Goal: Task Accomplishment & Management: Manage account settings

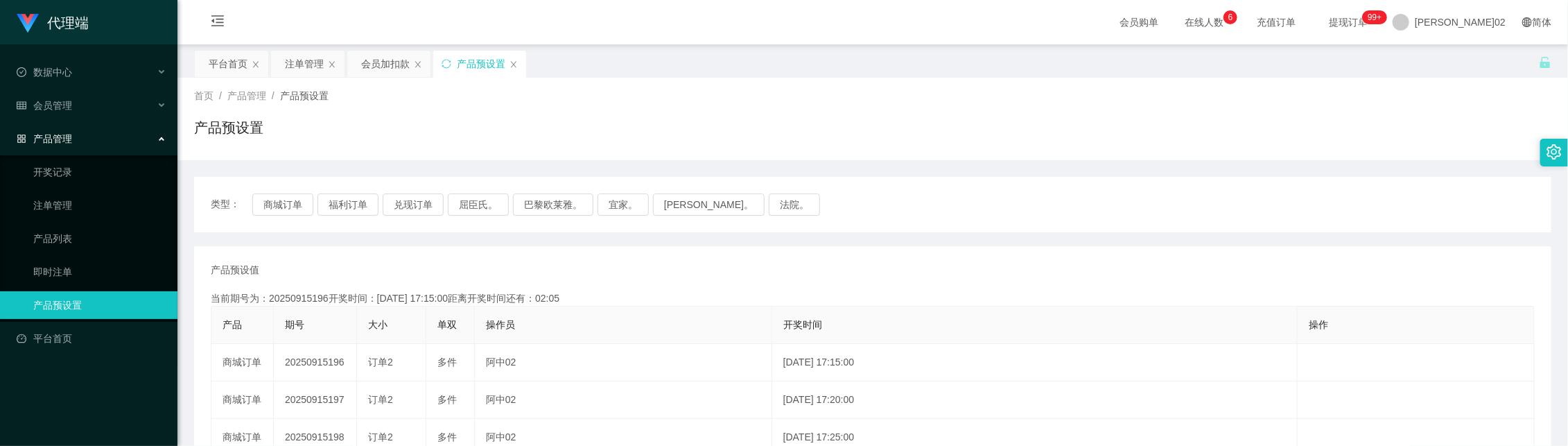
drag, startPoint x: 0, startPoint y: 0, endPoint x: 422, endPoint y: 265, distance: 498.3
click at [422, 265] on div "产品预设值 添加期号" at bounding box center [872, 270] width 1323 height 15
click at [300, 201] on button "商城订单" at bounding box center [282, 204] width 61 height 22
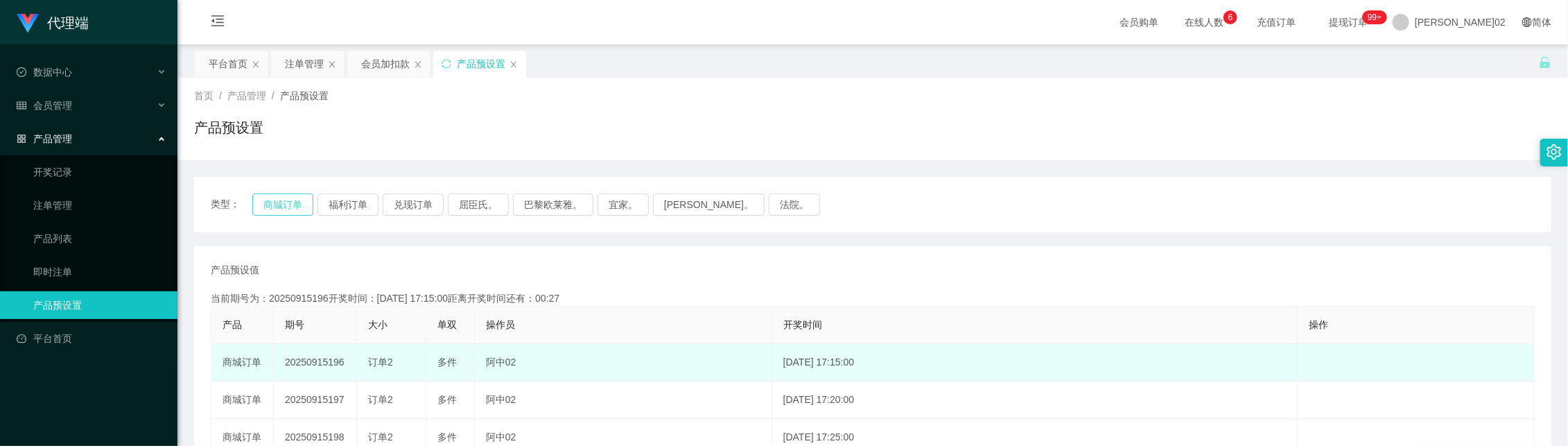
scroll to position [86, 0]
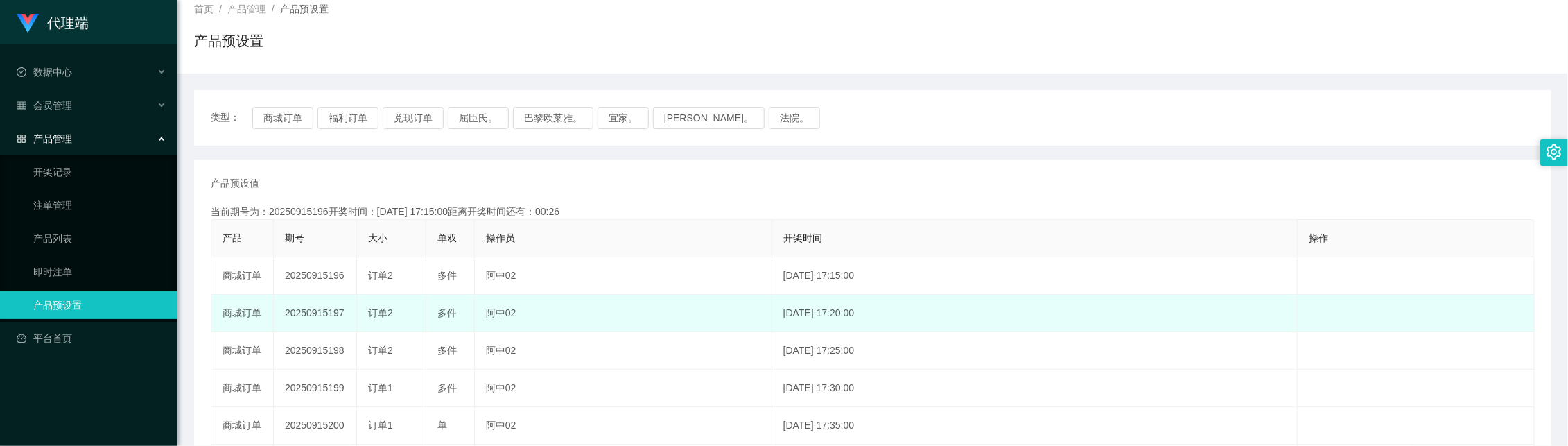
click at [342, 311] on td "20250915197" at bounding box center [316, 313] width 83 height 38
click at [327, 307] on td "20250915197" at bounding box center [316, 313] width 83 height 38
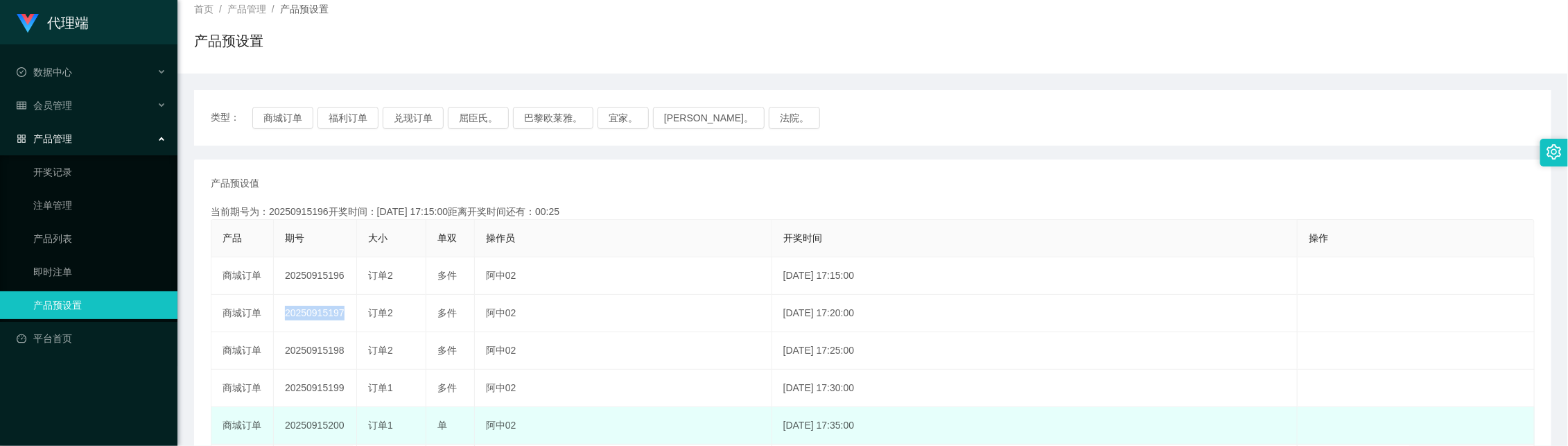
copy td "20250915197"
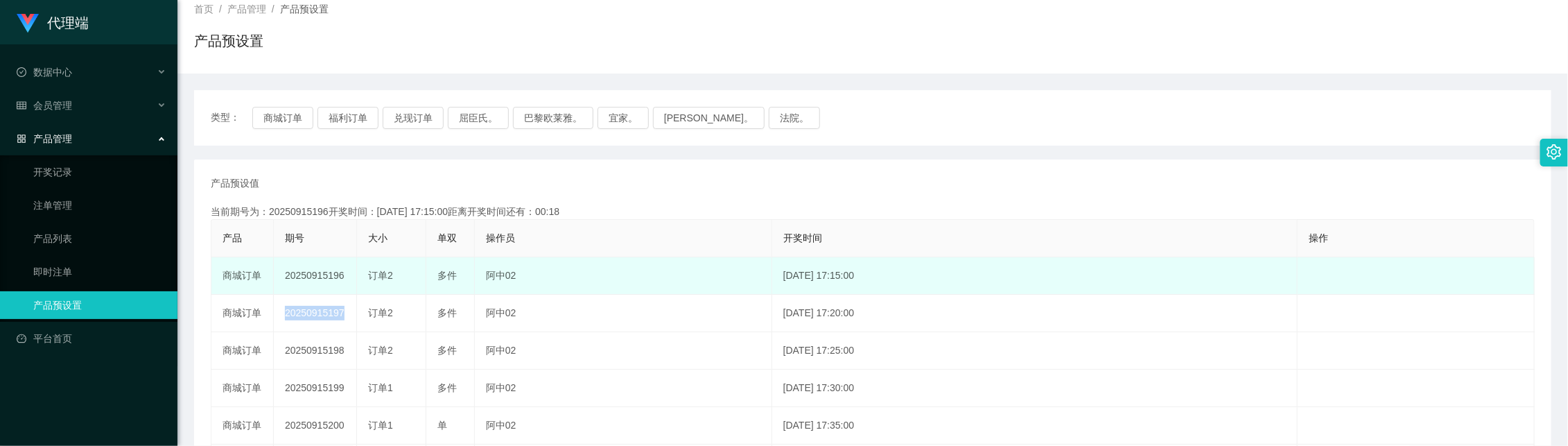
click at [1129, 264] on td "[DATE] 17:15:00" at bounding box center [1035, 276] width 526 height 38
click at [736, 283] on td "阿中02" at bounding box center [623, 276] width 298 height 38
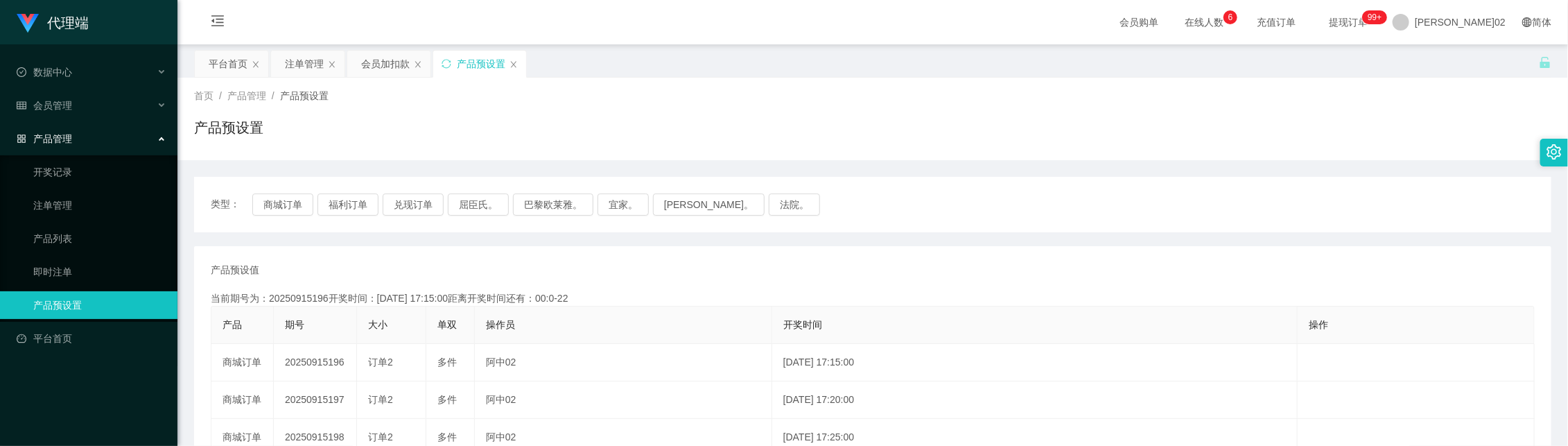
click at [552, 323] on th "操作员" at bounding box center [623, 325] width 298 height 38
click at [300, 199] on button "商城订单" at bounding box center [282, 204] width 61 height 22
click at [653, 264] on div "产品预设值 添加期号" at bounding box center [872, 270] width 1323 height 15
click at [289, 205] on button "商城订单" at bounding box center [282, 204] width 61 height 22
click at [534, 339] on th "操作员" at bounding box center [623, 325] width 298 height 38
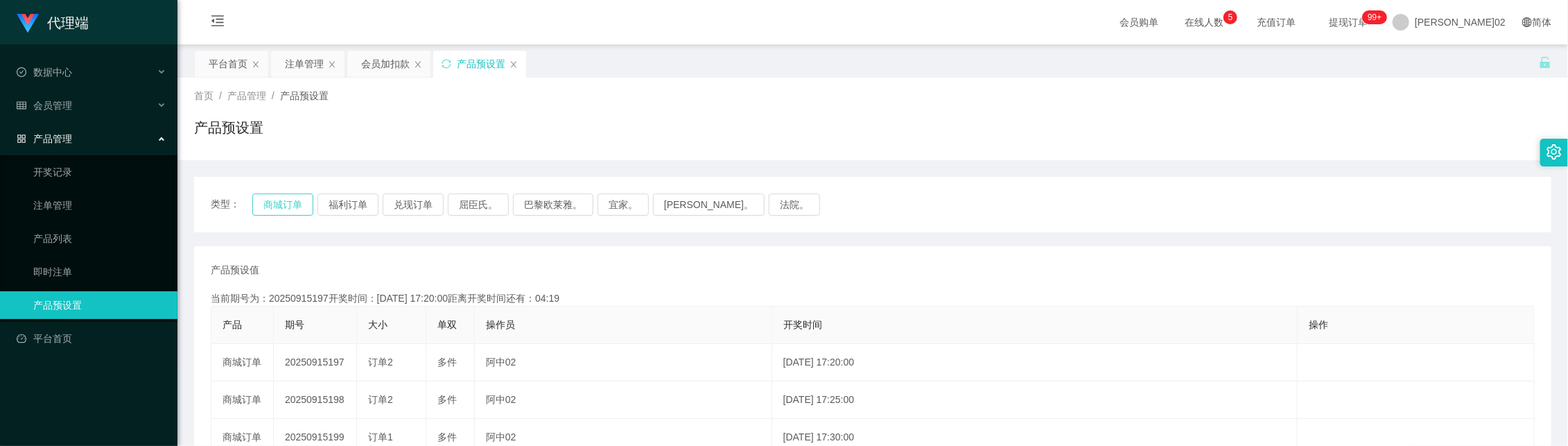
click at [293, 209] on button "商城订单" at bounding box center [282, 204] width 61 height 22
click at [289, 205] on button "商城订单" at bounding box center [282, 204] width 61 height 22
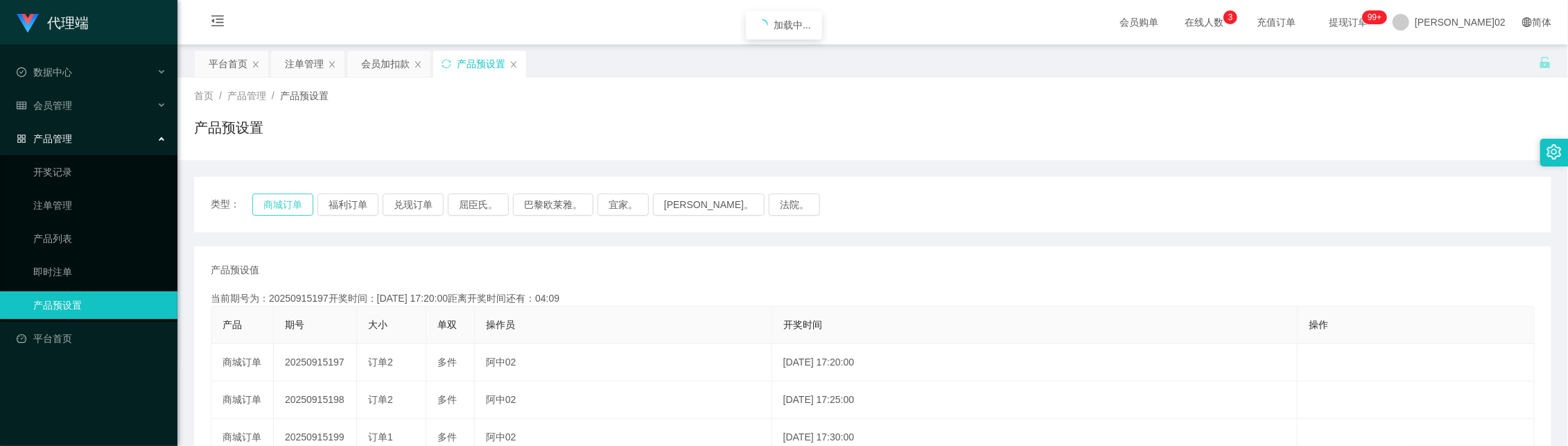
click at [289, 205] on button "商城订单" at bounding box center [282, 204] width 61 height 22
click at [355, 67] on div "会员加扣款" at bounding box center [389, 64] width 83 height 26
click at [378, 60] on div "会员加扣款" at bounding box center [385, 64] width 48 height 26
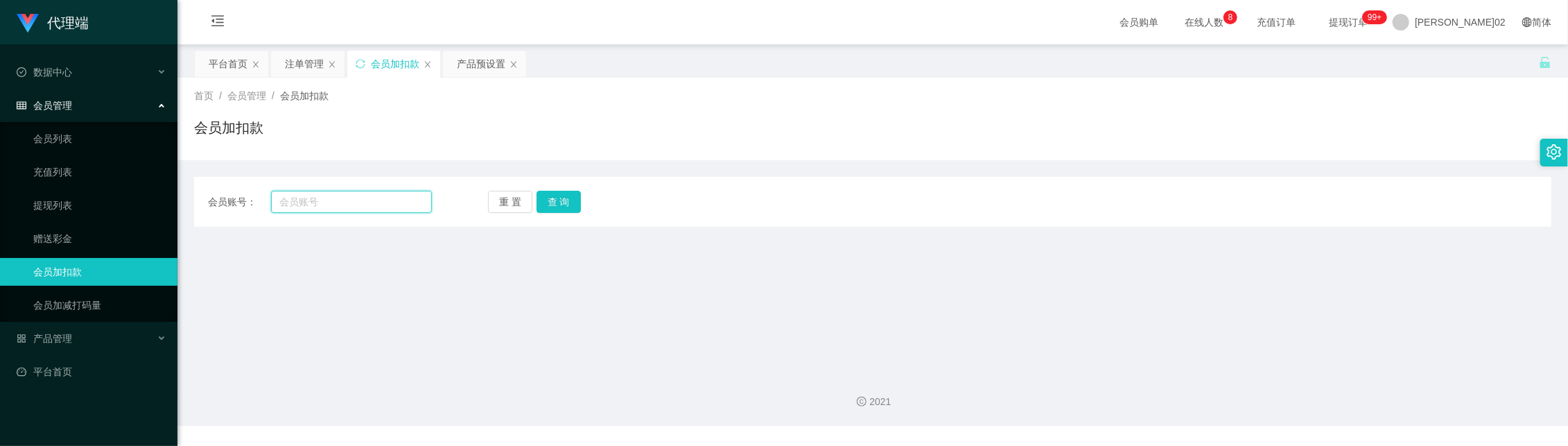
click at [330, 202] on input "text" at bounding box center [351, 201] width 161 height 22
paste input "Cjg4134"
type input "Cjg4134"
click at [554, 203] on button "查 询" at bounding box center [559, 201] width 44 height 22
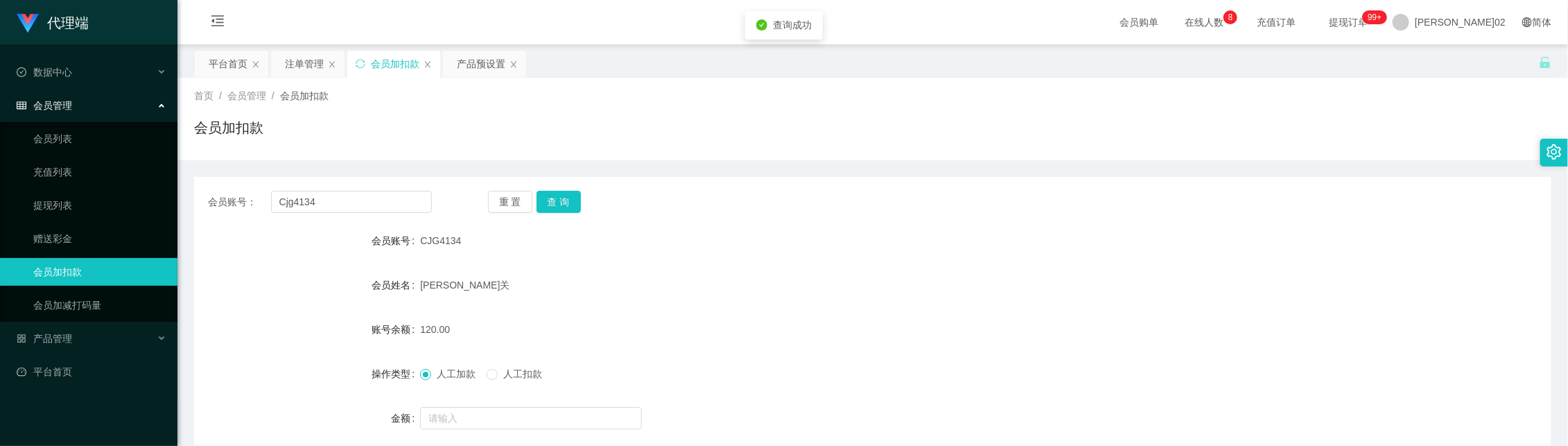
click at [727, 276] on div "陈珠关" at bounding box center [815, 285] width 792 height 28
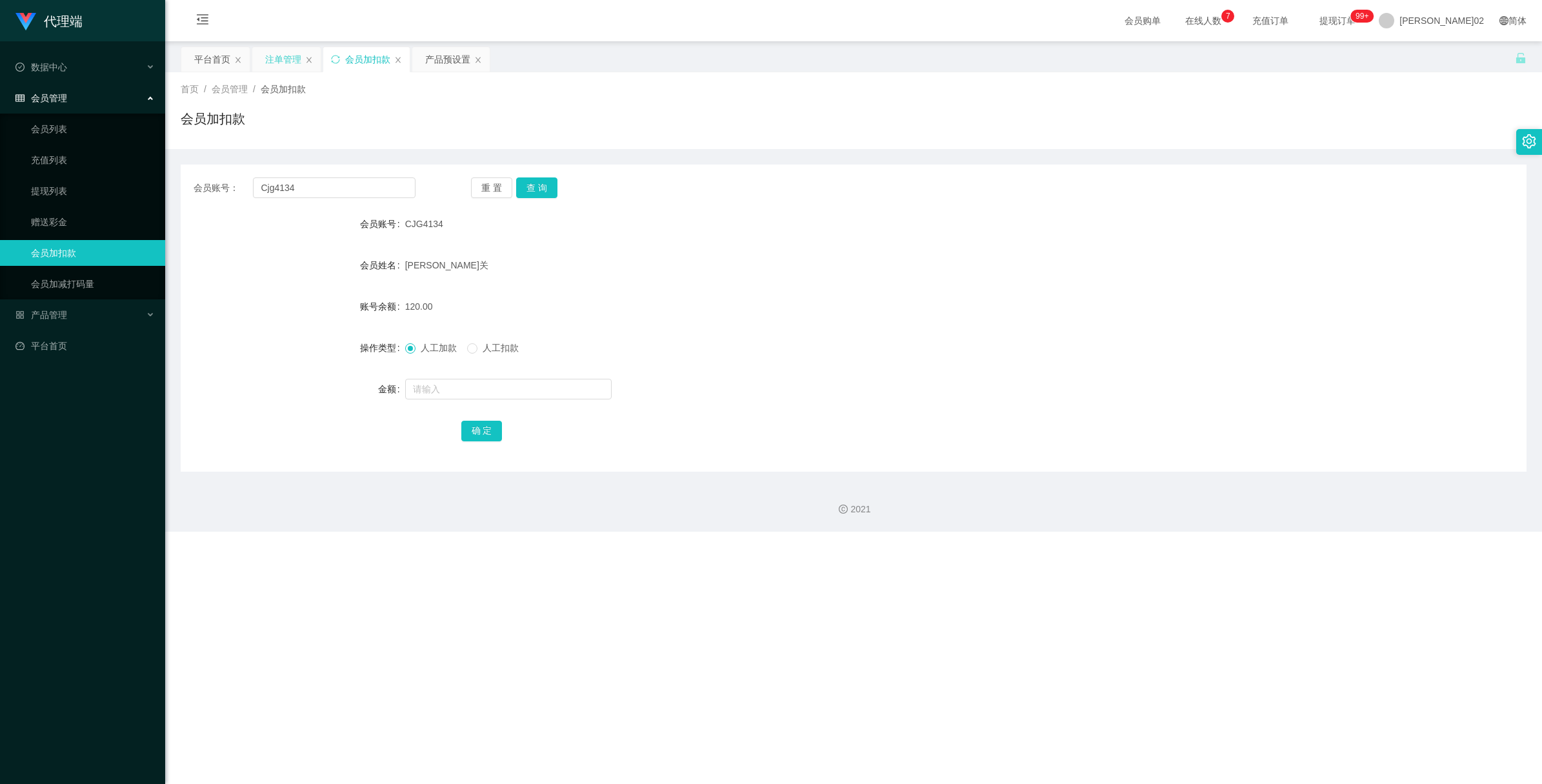
click at [279, 55] on div "注单管理" at bounding box center [283, 59] width 36 height 24
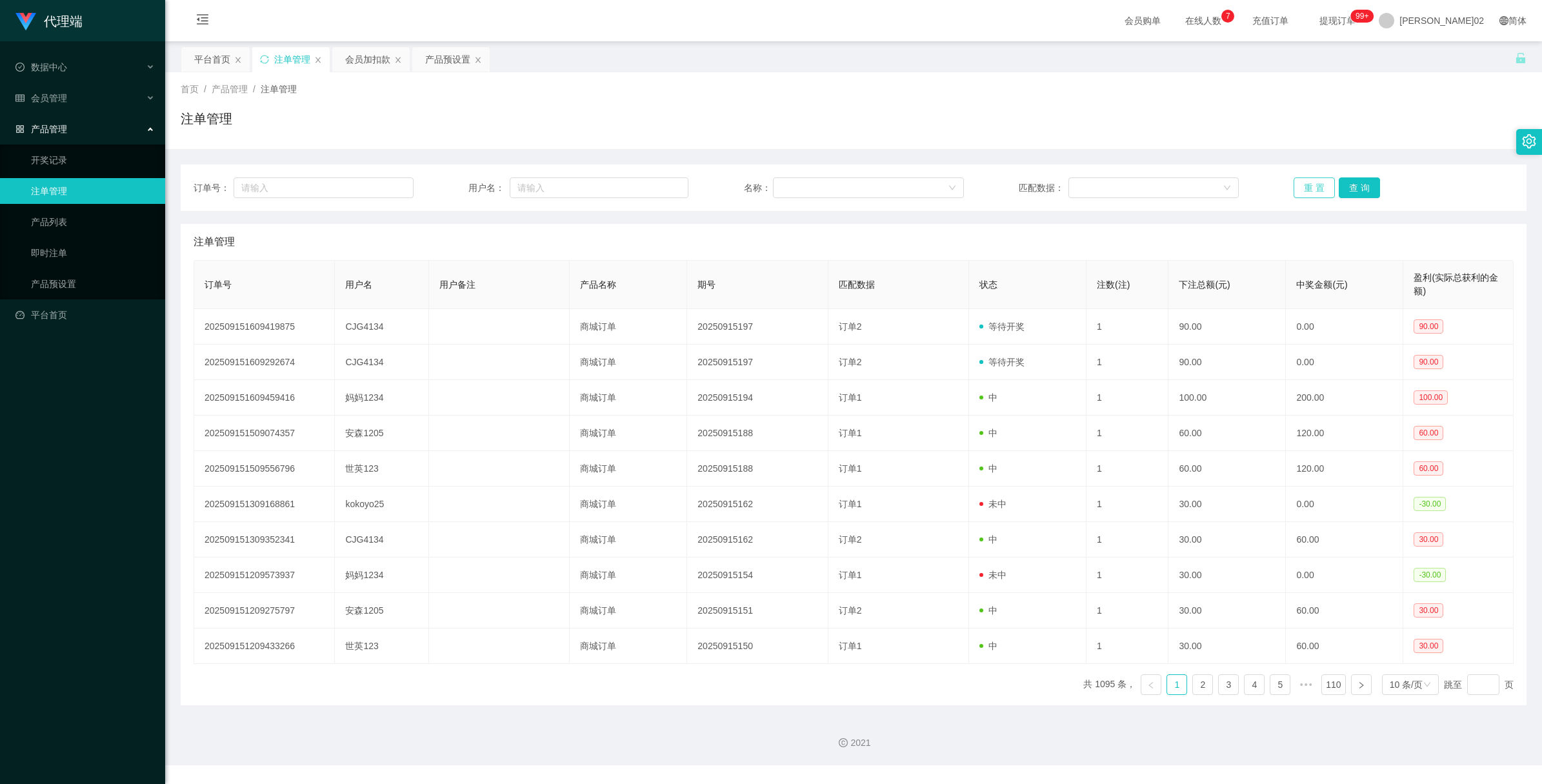
click at [1310, 178] on button "重 置" at bounding box center [1314, 187] width 41 height 20
click at [1263, 132] on div "注单管理" at bounding box center [853, 124] width 1346 height 30
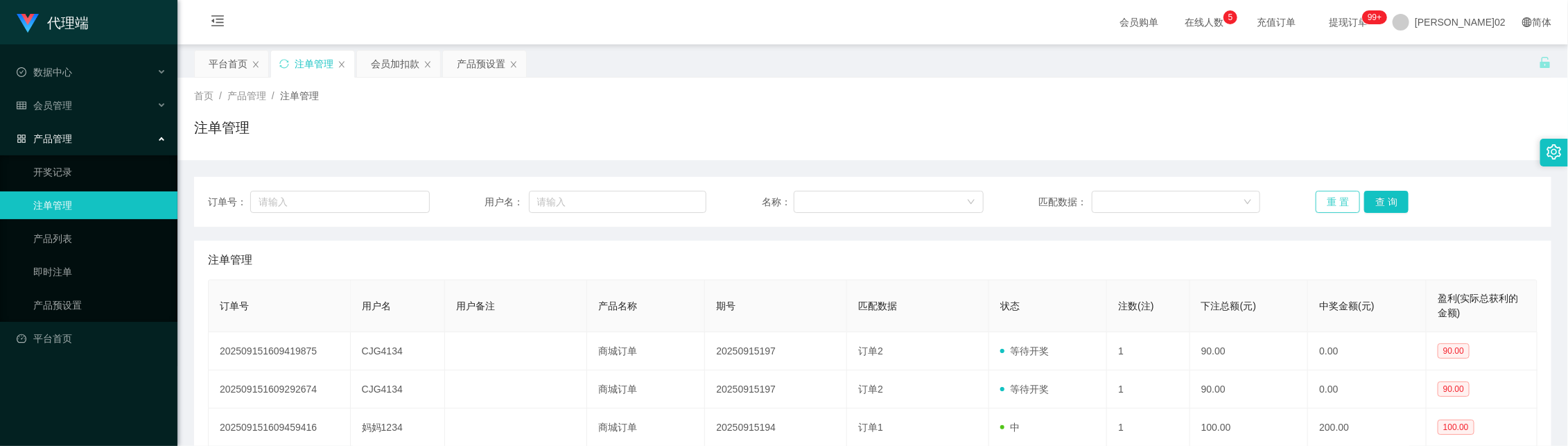
click at [1336, 197] on button "重 置" at bounding box center [1337, 201] width 44 height 22
click at [1288, 153] on div "首页 / 产品管理 / 注单管理 / 注单管理" at bounding box center [872, 118] width 1390 height 82
click at [1318, 113] on div "首页 / 产品管理 / 注单管理 / 注单管理" at bounding box center [872, 119] width 1357 height 60
click at [403, 68] on div "会员加扣款" at bounding box center [395, 64] width 48 height 26
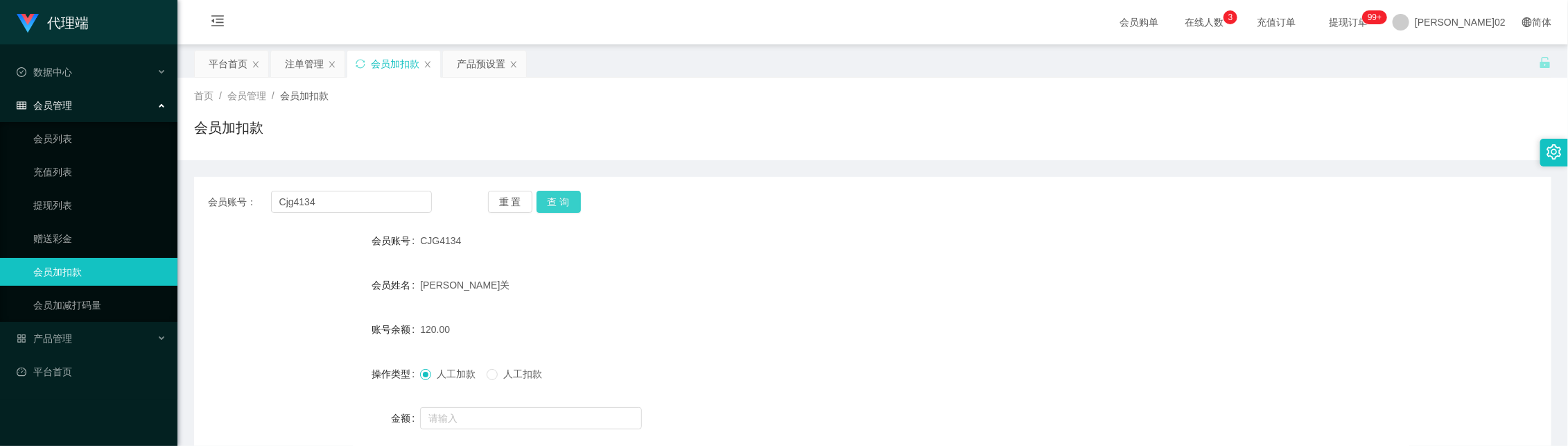
click at [572, 205] on button "查 询" at bounding box center [559, 201] width 44 height 22
click at [572, 205] on div "重 置 查 询" at bounding box center [599, 201] width 224 height 22
click at [572, 205] on button "查 询" at bounding box center [559, 201] width 44 height 22
click at [636, 271] on div "陈珠关" at bounding box center [815, 285] width 792 height 28
click at [506, 377] on span "人工扣款" at bounding box center [522, 373] width 50 height 11
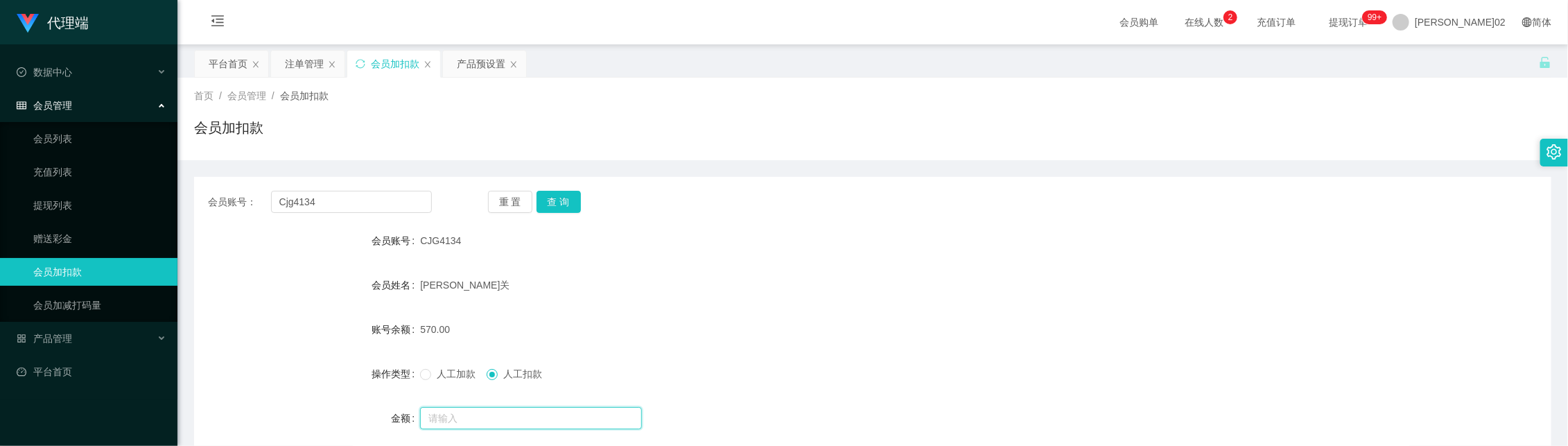
click at [462, 411] on input "text" at bounding box center [531, 417] width 222 height 22
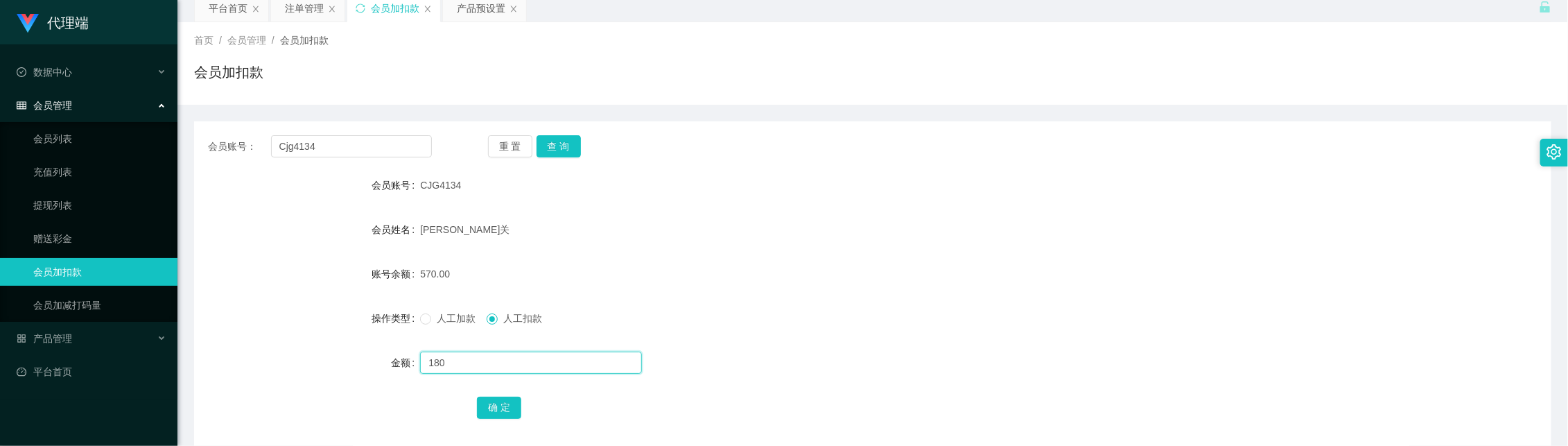
scroll to position [86, 0]
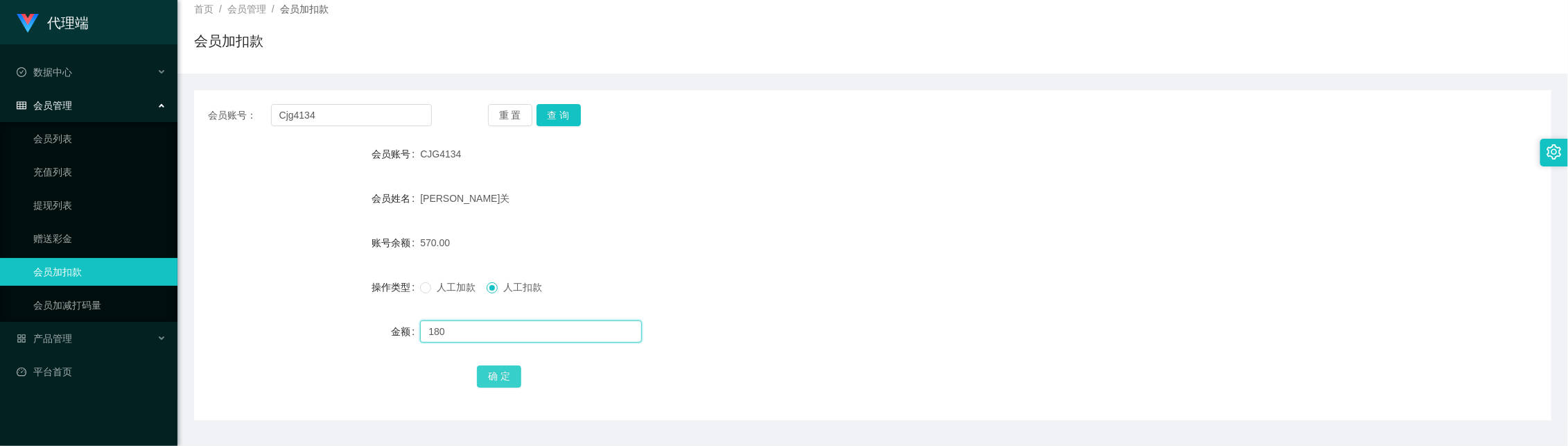
type input "180"
click at [497, 367] on button "确 定" at bounding box center [499, 376] width 44 height 22
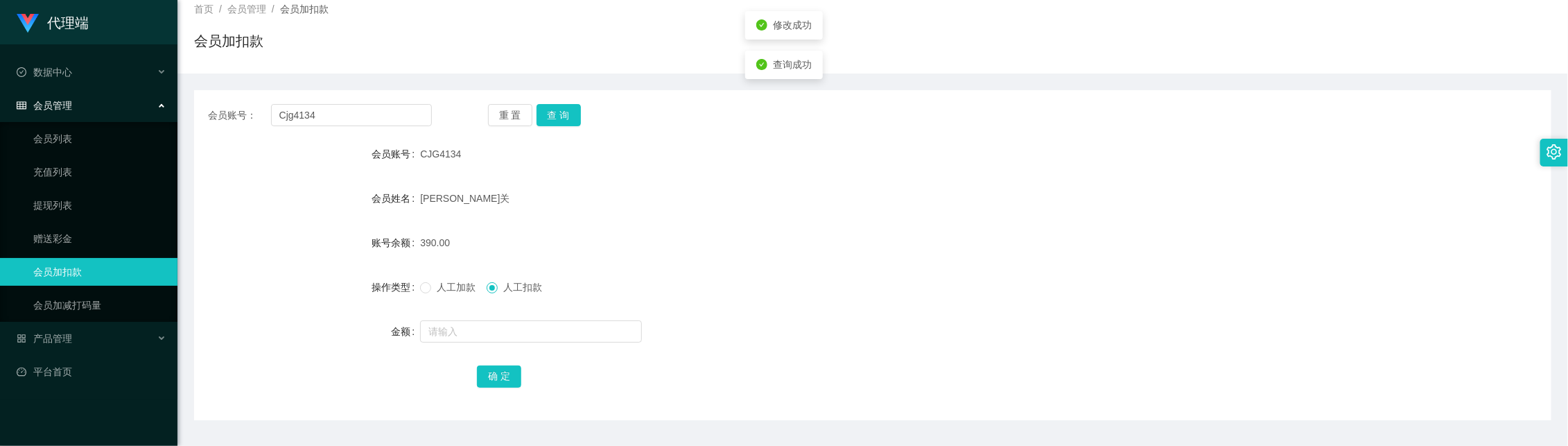
click at [651, 233] on div "390.00" at bounding box center [815, 242] width 792 height 28
click at [557, 112] on button "查 询" at bounding box center [559, 114] width 44 height 22
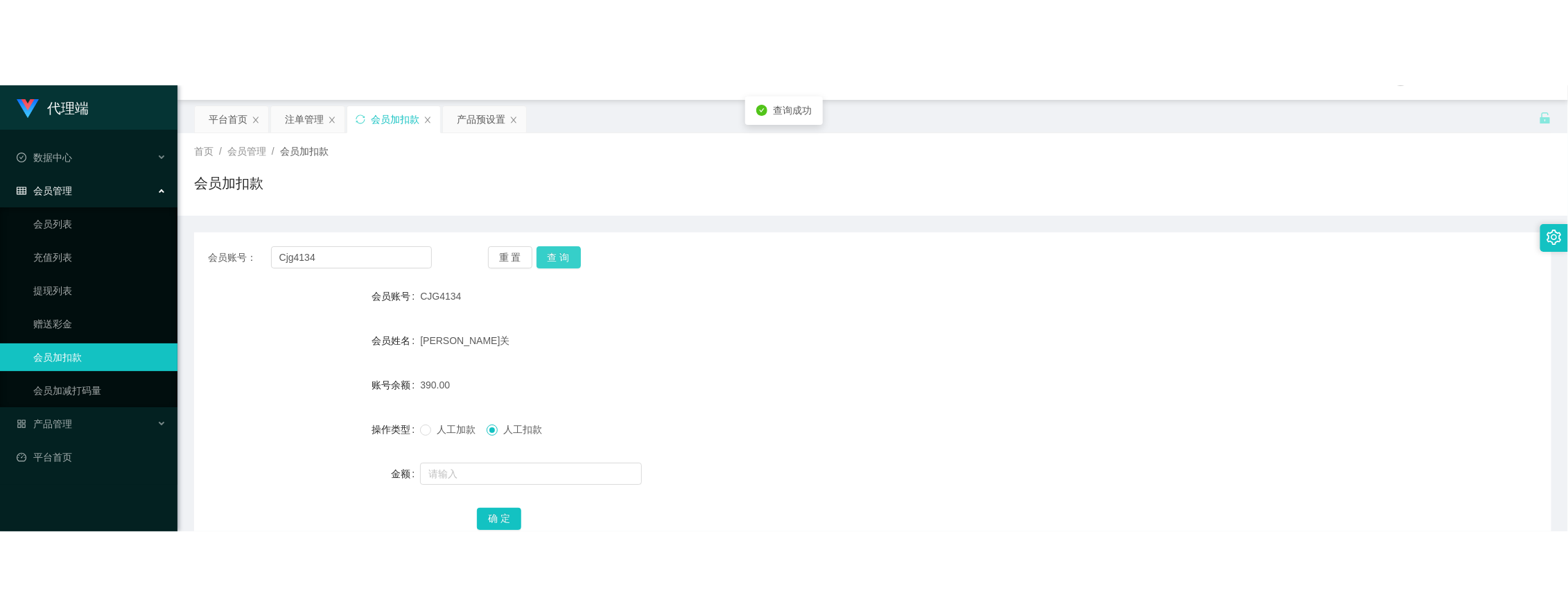
scroll to position [0, 0]
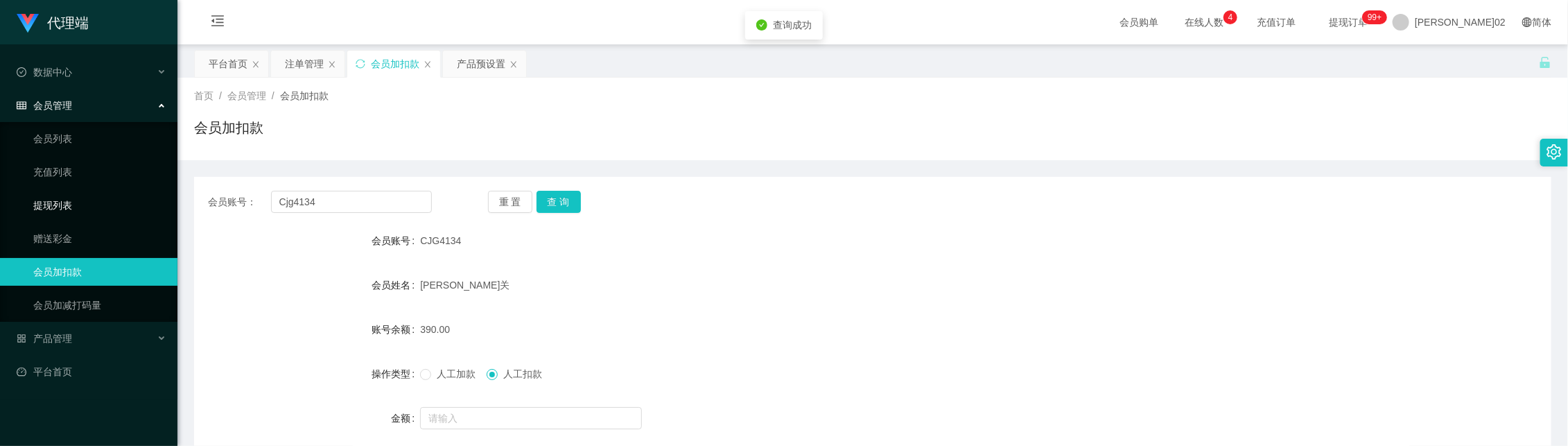
drag, startPoint x: 72, startPoint y: 200, endPoint x: 158, endPoint y: 188, distance: 86.8
click at [72, 200] on link "提现列表" at bounding box center [99, 205] width 133 height 28
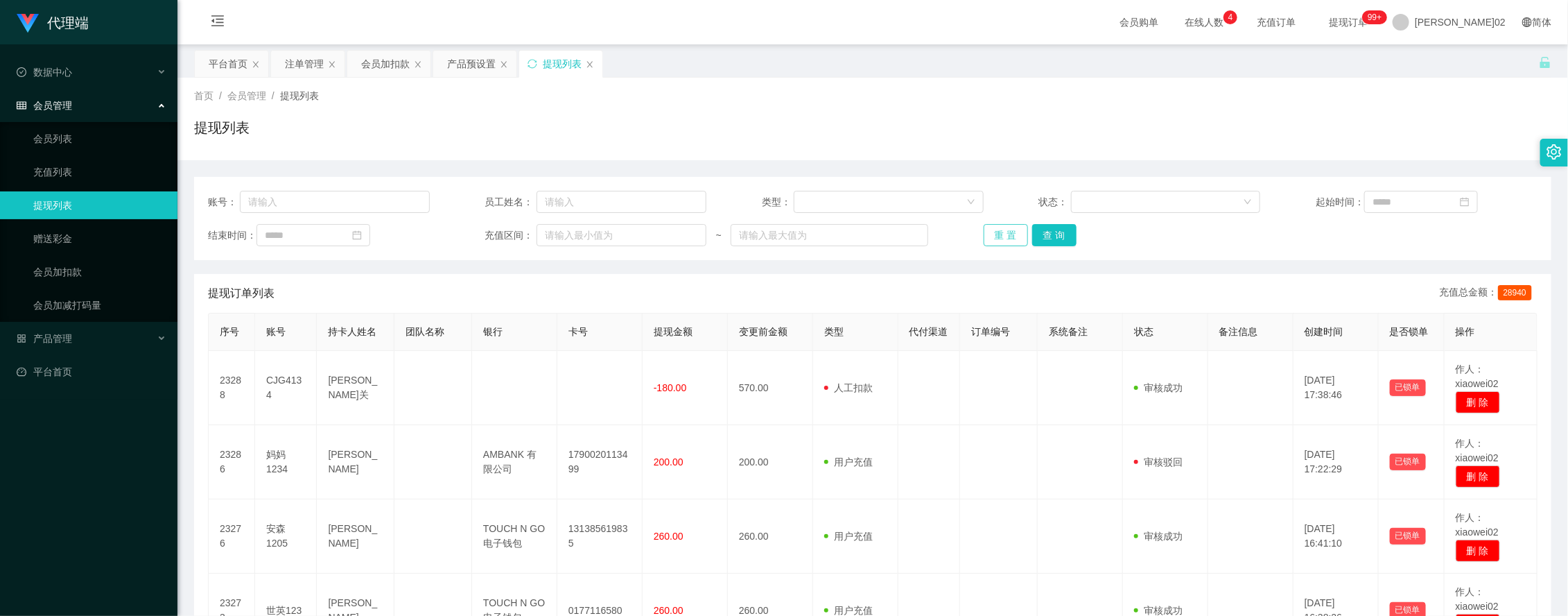
click at [995, 240] on button "重 置" at bounding box center [1005, 235] width 44 height 22
click at [379, 63] on div "会员加扣款" at bounding box center [385, 64] width 48 height 26
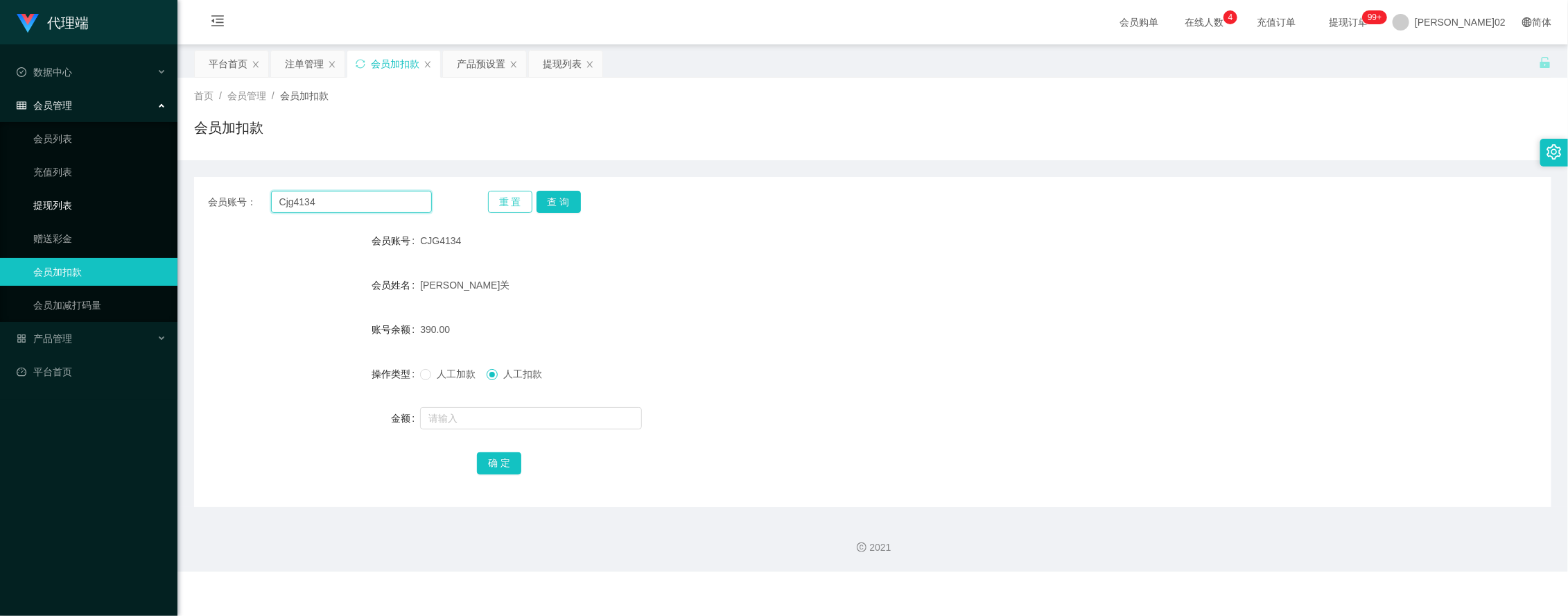
drag, startPoint x: 358, startPoint y: 208, endPoint x: 524, endPoint y: 197, distance: 166.4
click at [144, 199] on section "代理端 数据中心 会员管理 会员列表 充值列表 提现列表 赠送彩金 会员加扣款 会员加减打码量 产品管理 开奖记录 注单管理 产品列表 即时注单 产品预设置 …" at bounding box center [784, 286] width 1568 height 571
paste input "Mum12"
type input "Mum1234"
click at [552, 195] on button "查 询" at bounding box center [559, 202] width 44 height 22
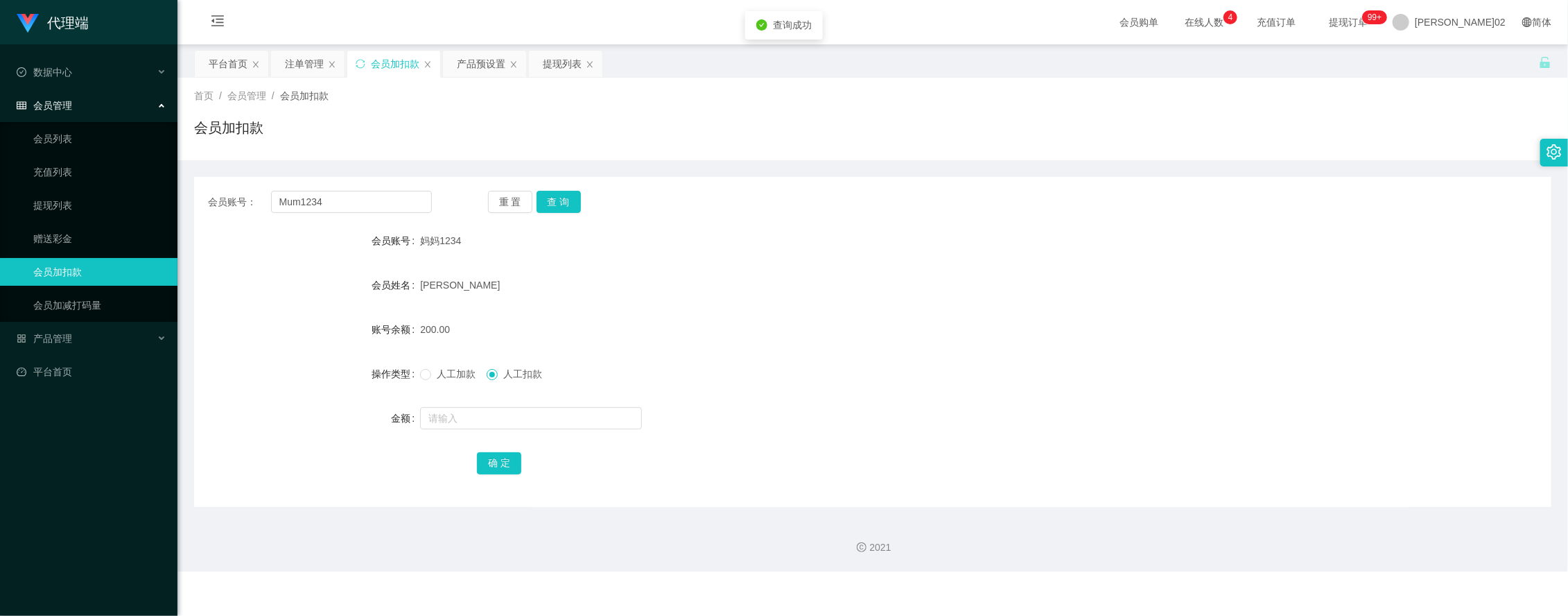
drag, startPoint x: 787, startPoint y: 337, endPoint x: 1259, endPoint y: 25, distance: 565.8
click at [811, 328] on div "200.00" at bounding box center [815, 330] width 792 height 28
click at [548, 188] on div "会员账号： Mum1234 重 置 查 询 会员账号 妈妈1234 会员姓名 张条明 账号余额 200.00 操作类型 人工加款 人工扣款 金额 确 定" at bounding box center [872, 342] width 1357 height 330
click at [543, 196] on button "查 询" at bounding box center [559, 202] width 44 height 22
click at [576, 70] on div "提现列表" at bounding box center [563, 64] width 39 height 26
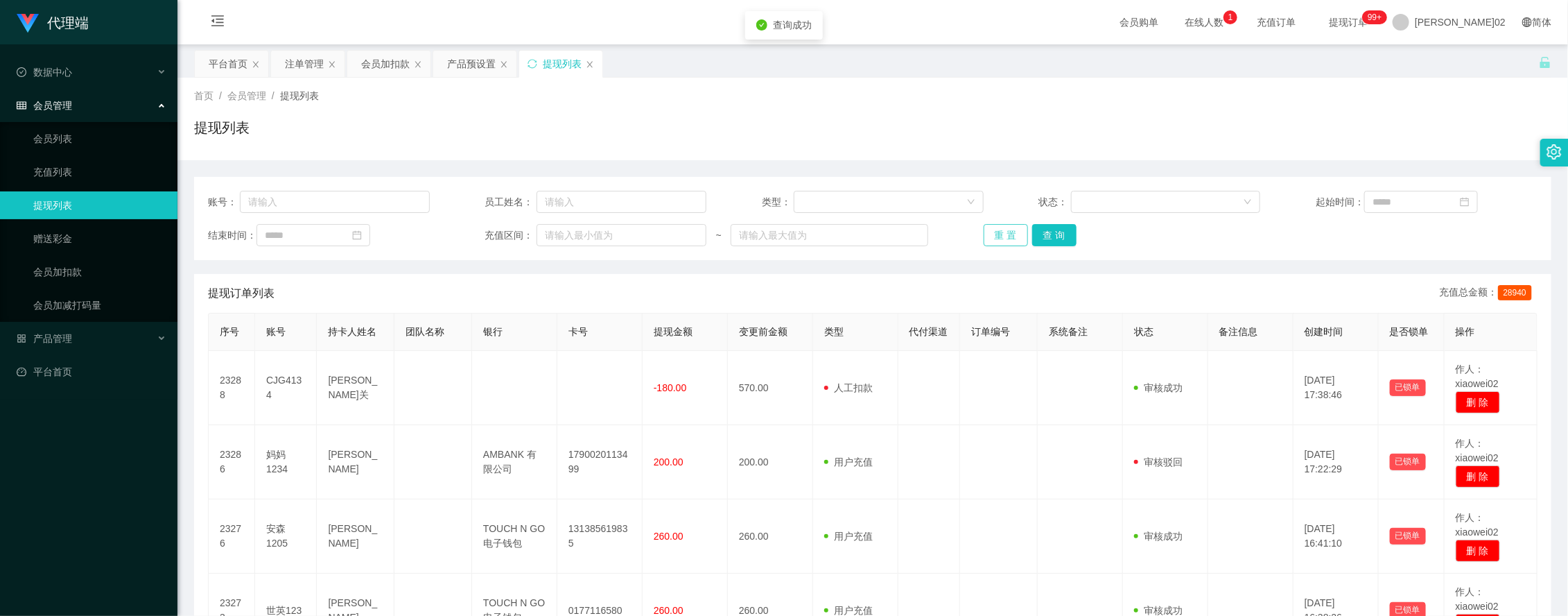
click at [1009, 236] on button "重 置" at bounding box center [1005, 235] width 44 height 22
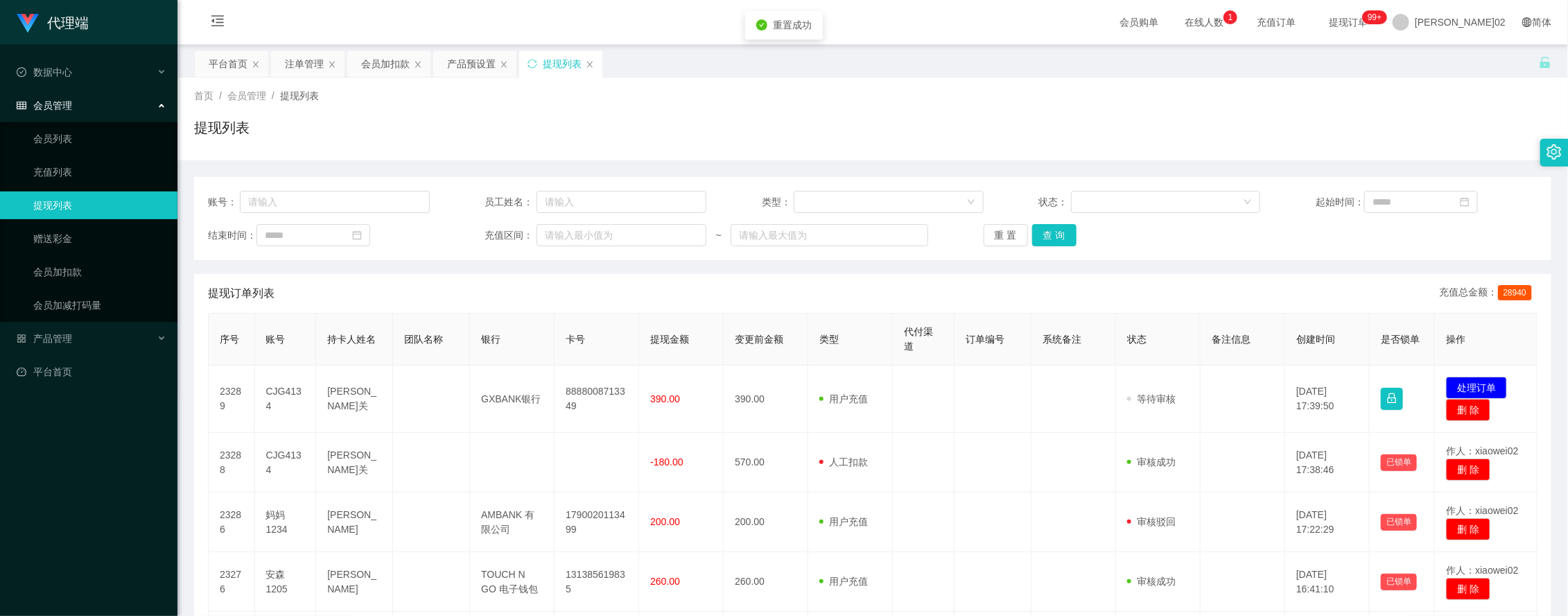
click at [1092, 286] on div "提现订单列表 充值总金额： 28940" at bounding box center [872, 294] width 1329 height 39
click at [1005, 239] on button "重 置" at bounding box center [1005, 235] width 44 height 22
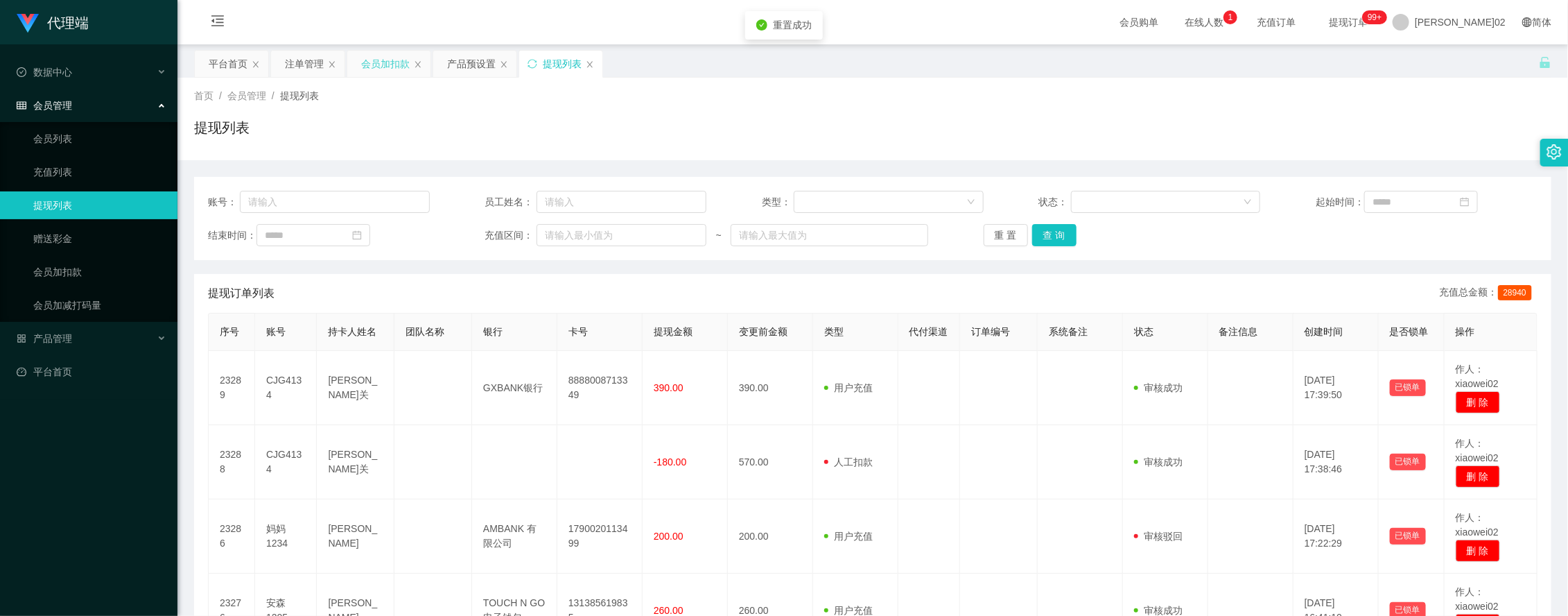
click at [372, 71] on div "会员加扣款" at bounding box center [385, 64] width 48 height 26
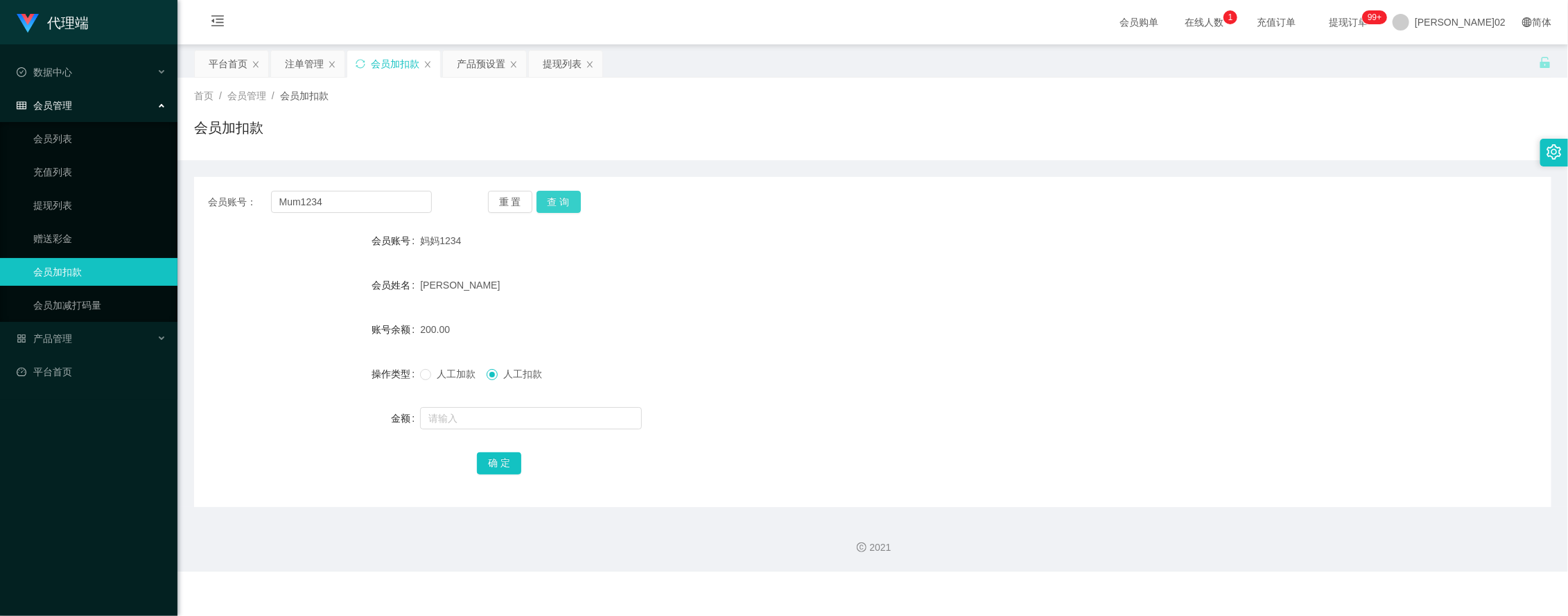
click at [549, 203] on button "查 询" at bounding box center [559, 202] width 44 height 22
click at [549, 203] on div "重 置 查 询" at bounding box center [599, 202] width 224 height 22
click at [483, 421] on input "text" at bounding box center [531, 418] width 222 height 22
type input "70"
click at [932, 358] on form "会员账号 妈妈1234 会员姓名 张条明 账号余额 200.00 操作类型 人工加款 人工扣款 金额 70 确 定" at bounding box center [872, 352] width 1357 height 250
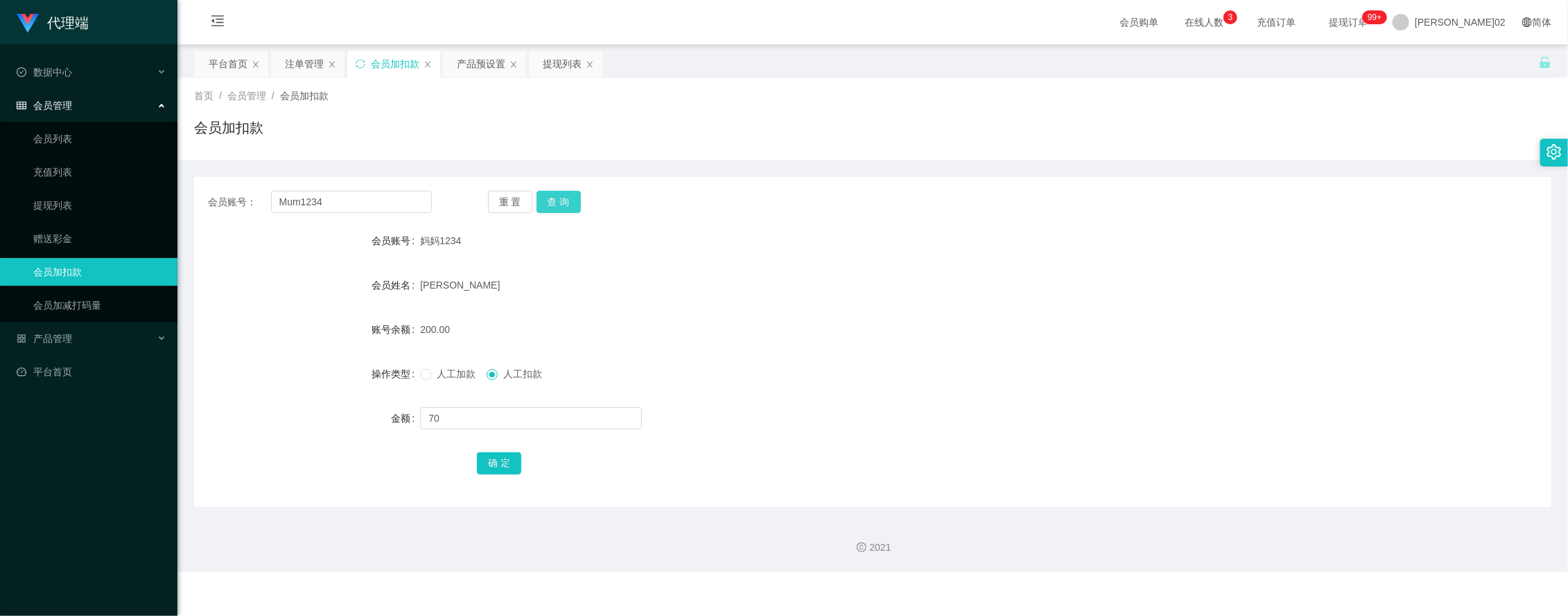
click at [553, 206] on button "查 询" at bounding box center [559, 202] width 44 height 22
click at [497, 420] on input "text" at bounding box center [531, 418] width 222 height 22
type input "70"
click at [506, 445] on button "确 定" at bounding box center [499, 463] width 44 height 22
click at [1103, 441] on form "会员账号 妈妈1234 会员姓名 张条明 账号余额 130.00 操作类型 人工加款 人工扣款 金额 确 定" at bounding box center [872, 352] width 1357 height 250
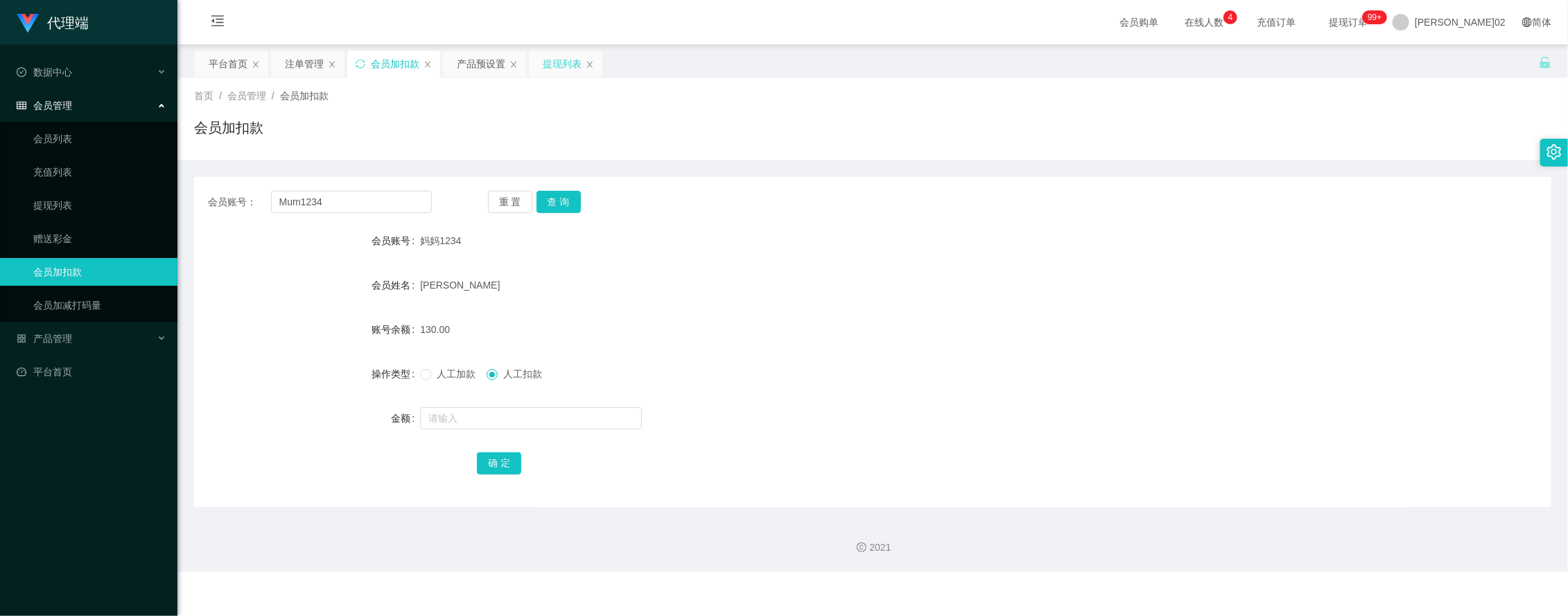
click at [552, 67] on div "提现列表" at bounding box center [563, 64] width 39 height 26
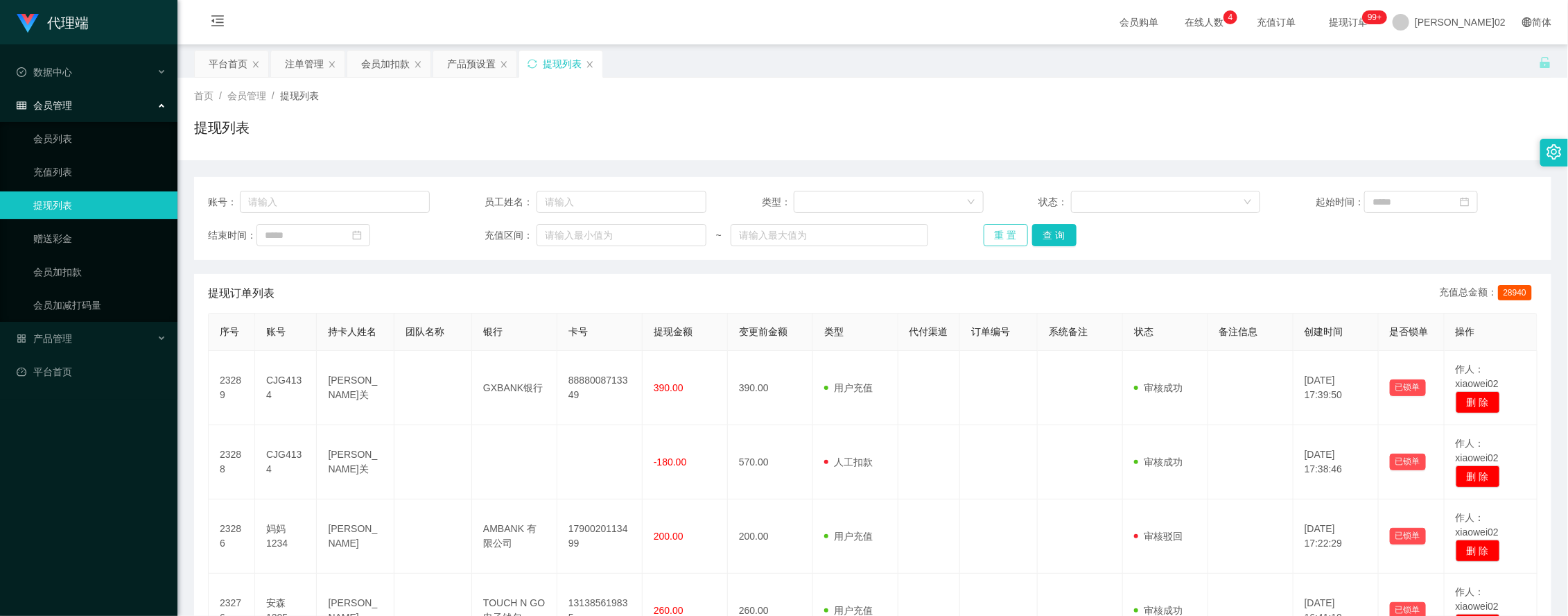
click at [1016, 233] on button "重 置" at bounding box center [1005, 235] width 44 height 22
click at [1009, 229] on div "重 置 查 询" at bounding box center [1094, 235] width 222 height 22
click at [1009, 229] on button "重 置" at bounding box center [1013, 235] width 60 height 22
